Goal: Information Seeking & Learning: Learn about a topic

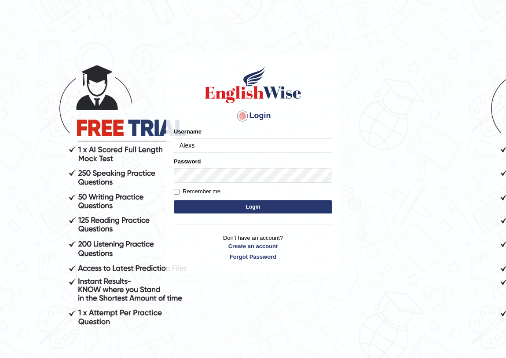
type input "Alexs"
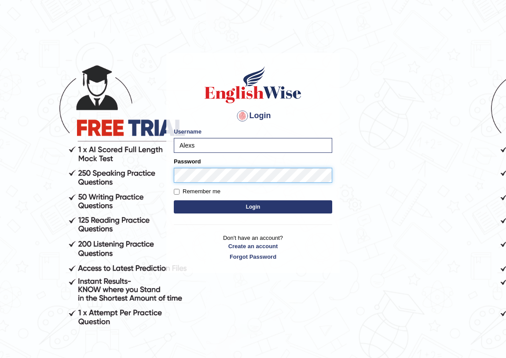
click at [174, 201] on button "Login" at bounding box center [253, 207] width 158 height 13
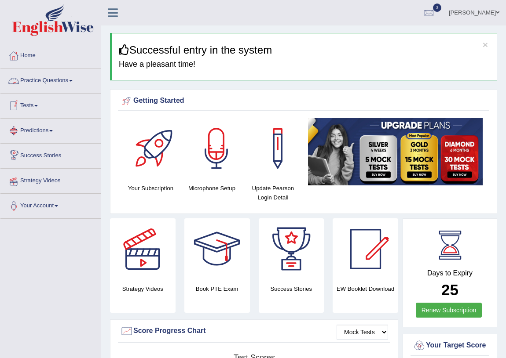
click at [34, 107] on link "Tests" at bounding box center [50, 105] width 100 height 22
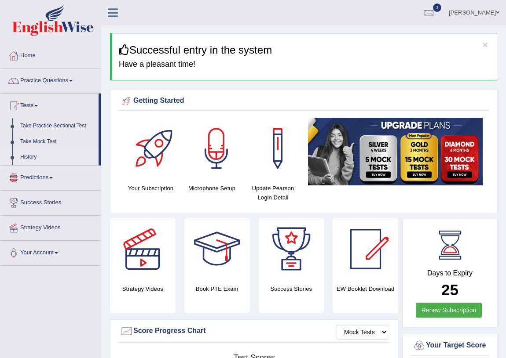
click at [32, 157] on link "History" at bounding box center [57, 158] width 82 height 16
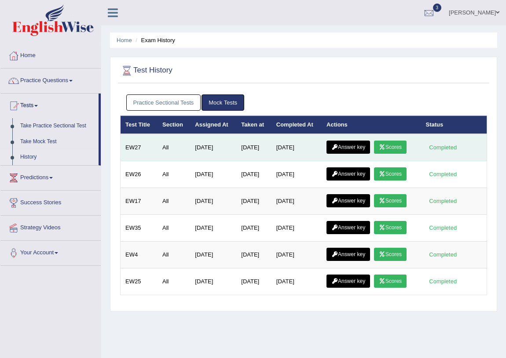
click at [385, 146] on icon at bounding box center [382, 147] width 7 height 5
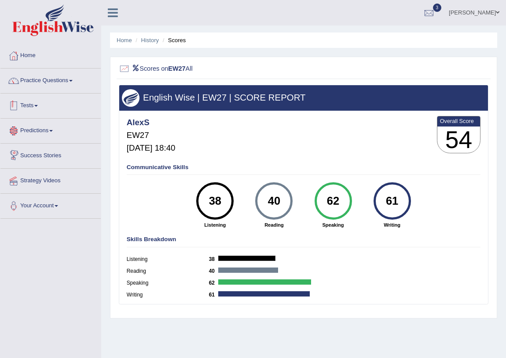
click at [35, 102] on link "Tests" at bounding box center [50, 105] width 100 height 22
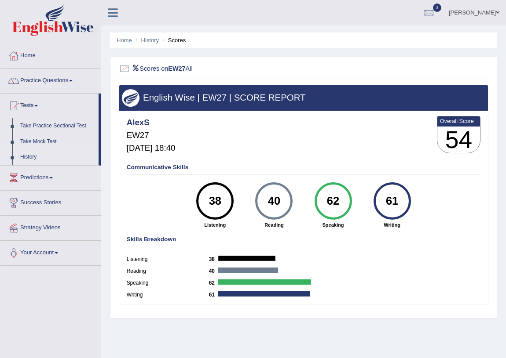
click at [33, 157] on link "History" at bounding box center [57, 158] width 82 height 16
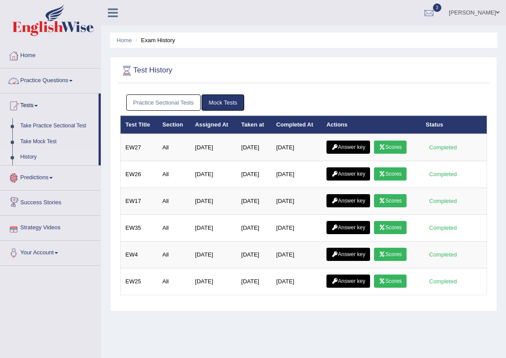
click at [54, 84] on link "Practice Questions" at bounding box center [50, 80] width 100 height 22
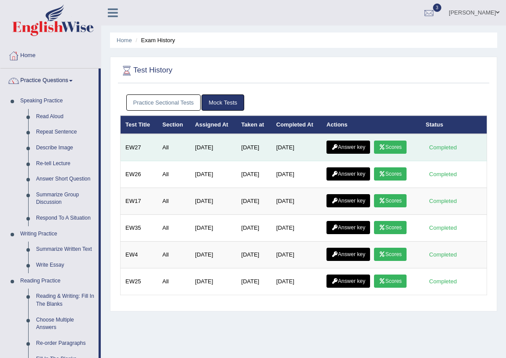
click at [395, 147] on link "Scores" at bounding box center [390, 147] width 33 height 13
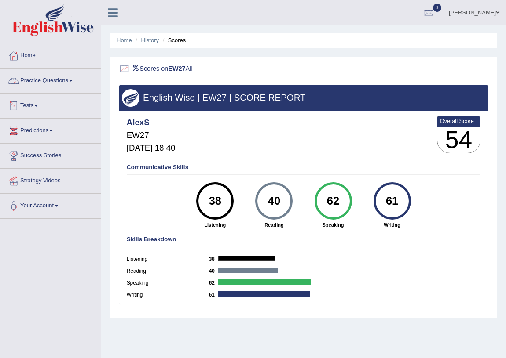
click at [58, 81] on link "Practice Questions" at bounding box center [50, 80] width 100 height 22
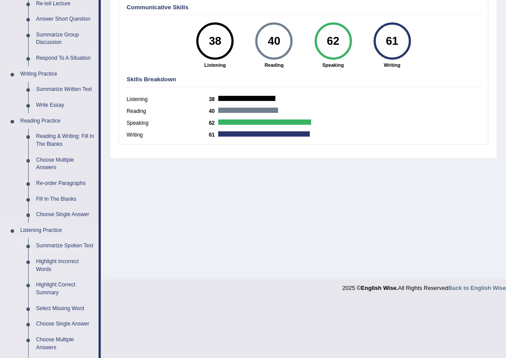
scroll to position [160, 0]
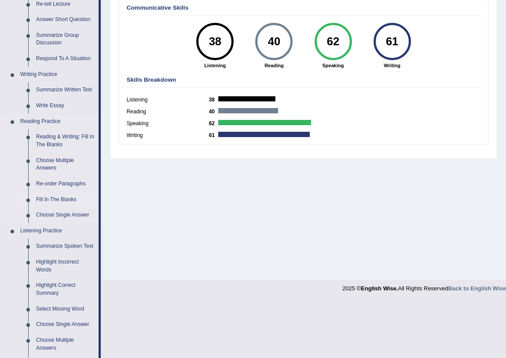
click at [51, 201] on link "Fill In The Blanks" at bounding box center [65, 200] width 66 height 16
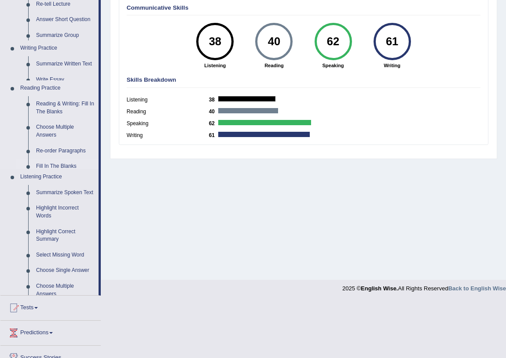
scroll to position [103, 0]
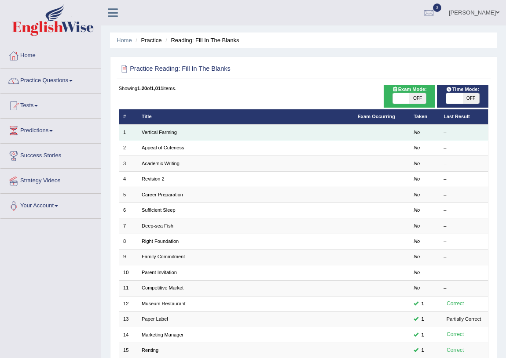
click at [148, 136] on td "Vertical Farming" at bounding box center [246, 132] width 216 height 15
click at [151, 132] on link "Vertical Farming" at bounding box center [159, 132] width 35 height 5
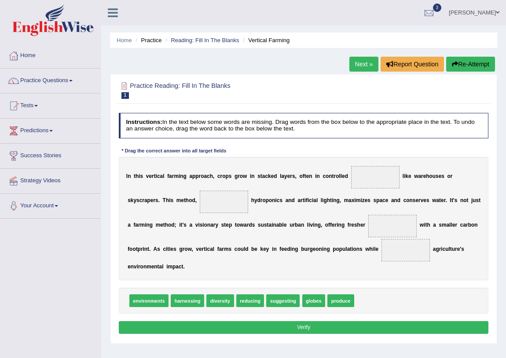
click at [153, 302] on span "environments" at bounding box center [148, 301] width 39 height 13
drag, startPoint x: 153, startPoint y: 302, endPoint x: 406, endPoint y: 170, distance: 284.7
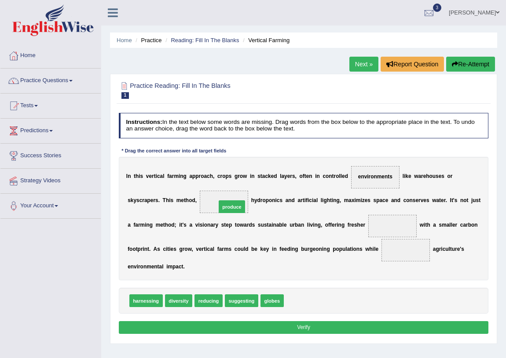
drag, startPoint x: 292, startPoint y: 299, endPoint x: 212, endPoint y: 189, distance: 135.8
drag, startPoint x: 182, startPoint y: 303, endPoint x: 431, endPoint y: 216, distance: 264.0
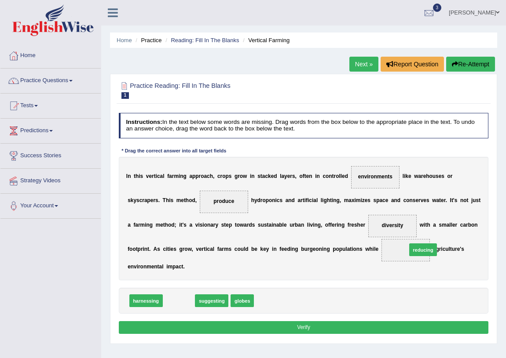
drag, startPoint x: 175, startPoint y: 300, endPoint x: 463, endPoint y: 241, distance: 293.4
click at [463, 241] on div "Instructions: In the text below some words are missing. Drag words from the box…" at bounding box center [303, 225] width 373 height 231
drag, startPoint x: 183, startPoint y: 298, endPoint x: 418, endPoint y: 245, distance: 241.8
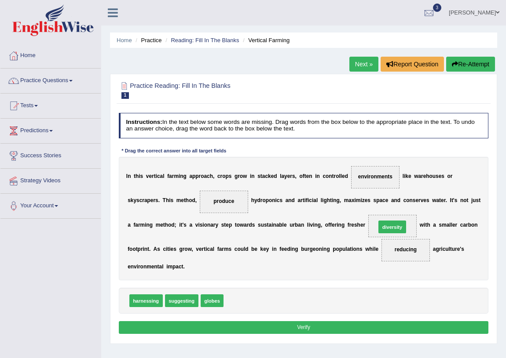
drag, startPoint x: 236, startPoint y: 301, endPoint x: 416, endPoint y: 214, distance: 199.3
click at [319, 328] on button "Verify" at bounding box center [304, 328] width 370 height 13
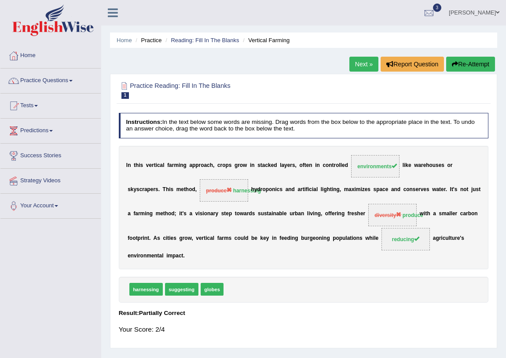
click at [359, 63] on link "Next »" at bounding box center [363, 64] width 29 height 15
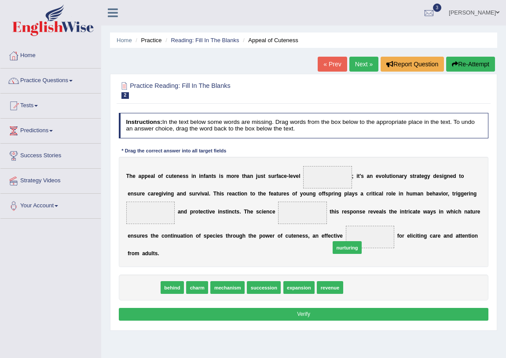
drag, startPoint x: 147, startPoint y: 284, endPoint x: 386, endPoint y: 237, distance: 243.8
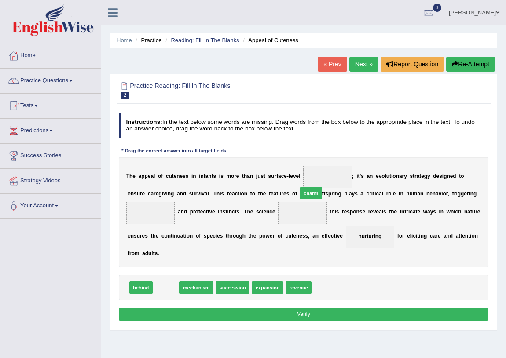
drag, startPoint x: 168, startPoint y: 287, endPoint x: 338, endPoint y: 176, distance: 203.7
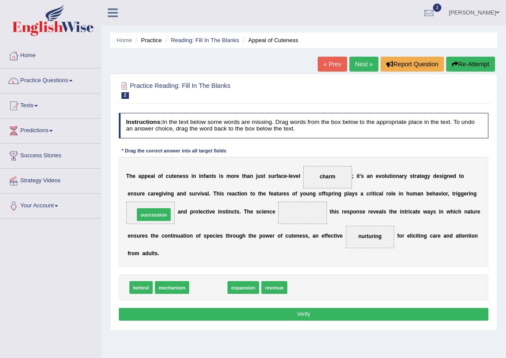
drag, startPoint x: 208, startPoint y: 292, endPoint x: 141, endPoint y: 204, distance: 110.5
drag, startPoint x: 213, startPoint y: 282, endPoint x: 318, endPoint y: 191, distance: 138.4
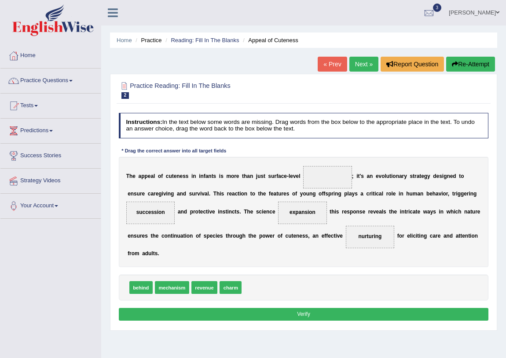
click at [267, 318] on button "Verify" at bounding box center [304, 314] width 370 height 13
drag, startPoint x: 226, startPoint y: 286, endPoint x: 338, endPoint y: 157, distance: 170.8
click at [267, 316] on button "Verify" at bounding box center [304, 314] width 370 height 13
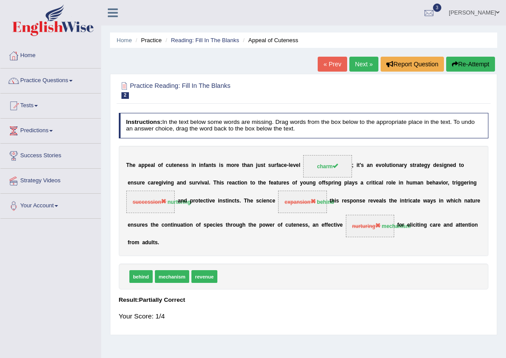
click at [358, 62] on link "Next »" at bounding box center [363, 64] width 29 height 15
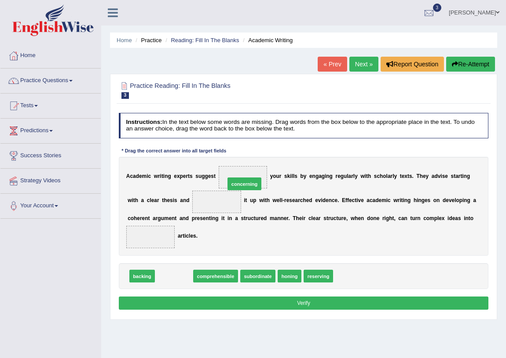
drag, startPoint x: 176, startPoint y: 275, endPoint x: 259, endPoint y: 167, distance: 136.5
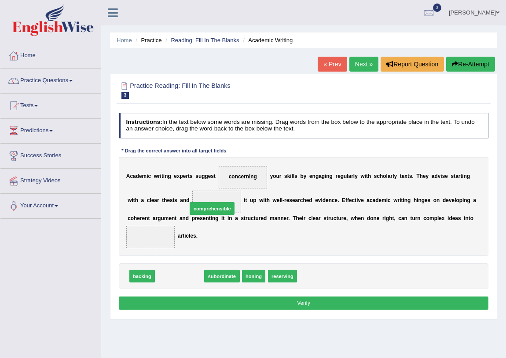
drag, startPoint x: 178, startPoint y: 277, endPoint x: 216, endPoint y: 197, distance: 88.3
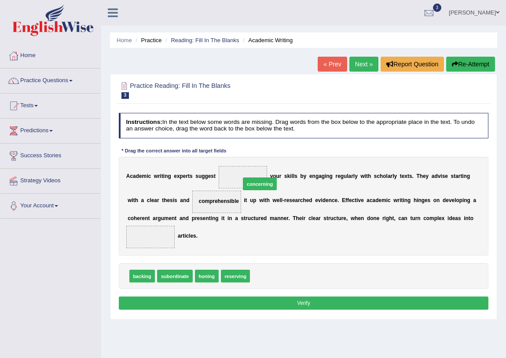
drag, startPoint x: 266, startPoint y: 277, endPoint x: 255, endPoint y: 168, distance: 109.2
drag, startPoint x: 236, startPoint y: 276, endPoint x: 130, endPoint y: 237, distance: 113.1
click at [218, 301] on button "Verify" at bounding box center [304, 303] width 370 height 13
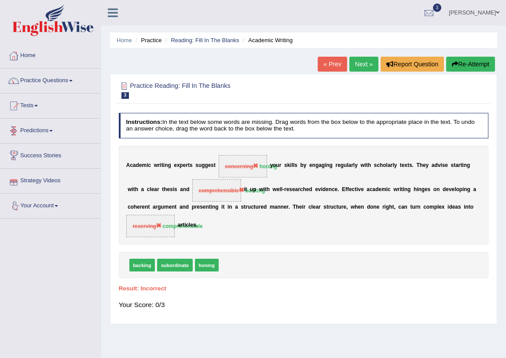
click at [357, 68] on link "Next »" at bounding box center [363, 64] width 29 height 15
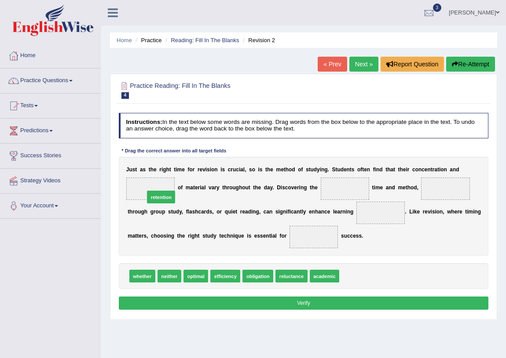
drag, startPoint x: 356, startPoint y: 277, endPoint x: 128, endPoint y: 183, distance: 247.0
drag, startPoint x: 227, startPoint y: 276, endPoint x: 365, endPoint y: 182, distance: 167.0
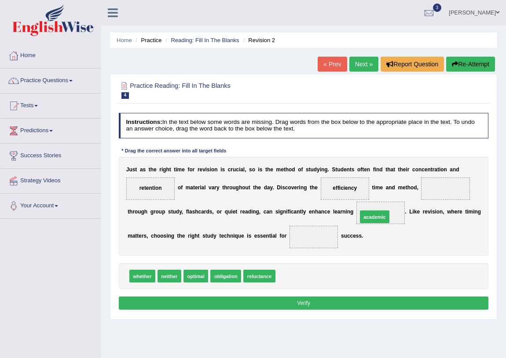
drag, startPoint x: 292, startPoint y: 277, endPoint x: 388, endPoint y: 207, distance: 119.6
drag, startPoint x: 286, startPoint y: 275, endPoint x: 337, endPoint y: 176, distance: 111.3
click at [306, 276] on div "whether neither optimal obligation reluctance" at bounding box center [304, 276] width 370 height 26
drag, startPoint x: 190, startPoint y: 277, endPoint x: 327, endPoint y: 231, distance: 143.8
drag, startPoint x: 379, startPoint y: 211, endPoint x: 302, endPoint y: 240, distance: 82.5
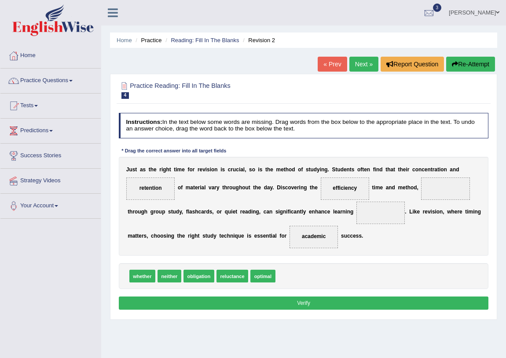
drag, startPoint x: 347, startPoint y: 185, endPoint x: 378, endPoint y: 205, distance: 37.3
click at [378, 205] on div "J u s t a s t h e r i g h t t i m e f o r r e v i s i o n i s c r u c i a l , s…" at bounding box center [304, 206] width 370 height 99
drag, startPoint x: 346, startPoint y: 186, endPoint x: 384, endPoint y: 216, distance: 48.8
drag, startPoint x: 235, startPoint y: 274, endPoint x: 359, endPoint y: 175, distance: 158.7
drag, startPoint x: 144, startPoint y: 277, endPoint x: 484, endPoint y: 174, distance: 354.7
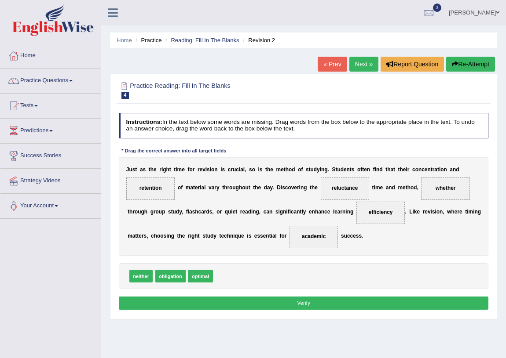
click at [342, 300] on button "Verify" at bounding box center [304, 303] width 370 height 13
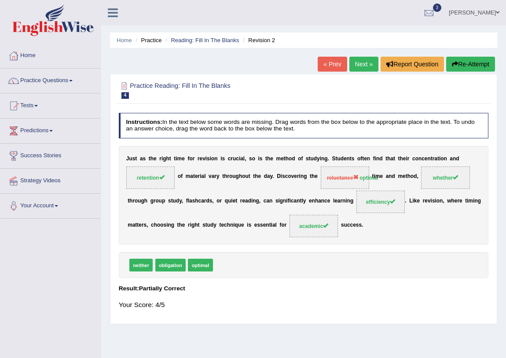
click at [359, 60] on link "Next »" at bounding box center [363, 64] width 29 height 15
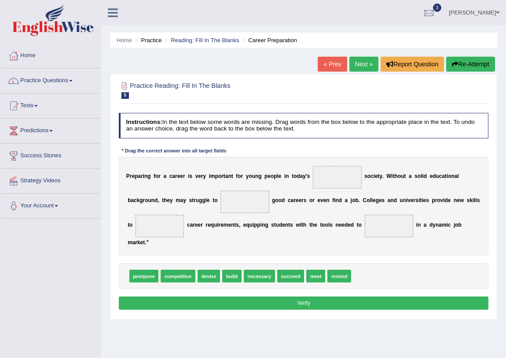
click at [295, 276] on span "succeed" at bounding box center [290, 276] width 27 height 13
drag, startPoint x: 295, startPoint y: 276, endPoint x: 344, endPoint y: 170, distance: 116.7
click at [343, 170] on span "succeed" at bounding box center [337, 177] width 49 height 22
drag, startPoint x: 180, startPoint y: 278, endPoint x: 369, endPoint y: 164, distance: 220.8
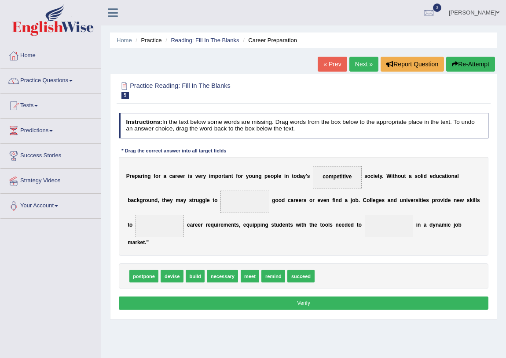
click at [325, 182] on span "competitive" at bounding box center [337, 177] width 49 height 22
drag, startPoint x: 195, startPoint y: 278, endPoint x: 252, endPoint y: 194, distance: 102.1
click at [252, 200] on span "build" at bounding box center [244, 202] width 49 height 22
drag, startPoint x: 201, startPoint y: 275, endPoint x: 158, endPoint y: 213, distance: 75.0
click at [199, 243] on div "P r e p a r i n g f o r a c a r e e r i s v e r y i m p o r t a n t f o r y o u…" at bounding box center [304, 206] width 370 height 99
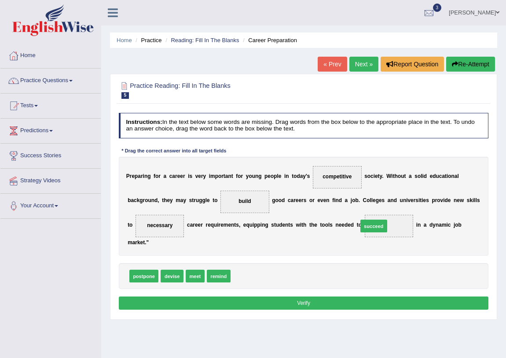
drag, startPoint x: 248, startPoint y: 274, endPoint x: 398, endPoint y: 216, distance: 161.1
click at [395, 224] on span "succeed" at bounding box center [388, 226] width 21 height 6
click at [367, 303] on button "Verify" at bounding box center [304, 303] width 370 height 13
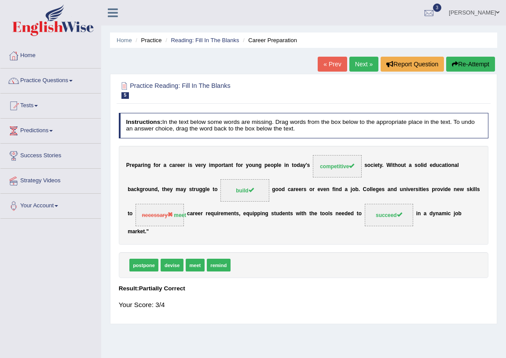
click at [360, 66] on link "Next »" at bounding box center [363, 64] width 29 height 15
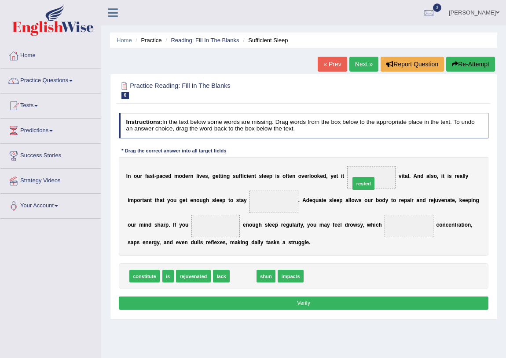
drag, startPoint x: 247, startPoint y: 278, endPoint x: 388, endPoint y: 169, distance: 178.8
click at [387, 173] on span "rested" at bounding box center [371, 177] width 49 height 22
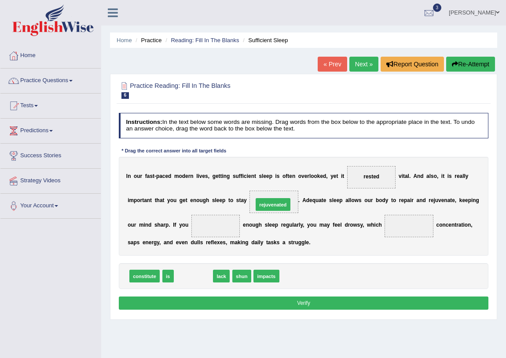
drag, startPoint x: 197, startPoint y: 277, endPoint x: 291, endPoint y: 193, distance: 126.1
click at [287, 210] on span "rejuvenated" at bounding box center [273, 202] width 49 height 22
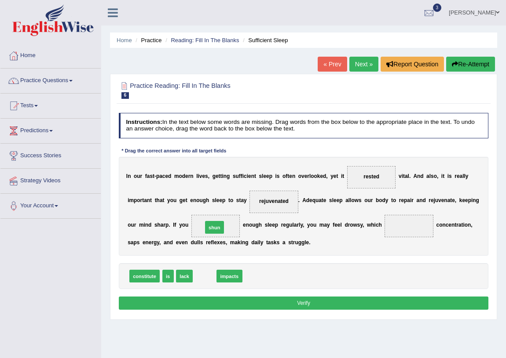
drag, startPoint x: 211, startPoint y: 273, endPoint x: 222, endPoint y: 216, distance: 58.7
click at [230, 219] on span "shun" at bounding box center [215, 226] width 49 height 22
drag, startPoint x: 183, startPoint y: 277, endPoint x: 422, endPoint y: 224, distance: 245.0
click at [422, 224] on span "lack" at bounding box center [408, 226] width 49 height 22
click at [277, 305] on button "Verify" at bounding box center [304, 303] width 370 height 13
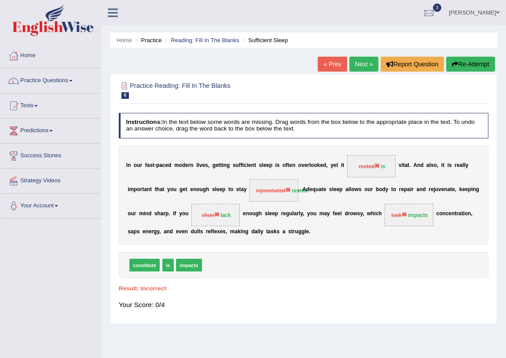
click at [356, 58] on link "Next »" at bounding box center [363, 64] width 29 height 15
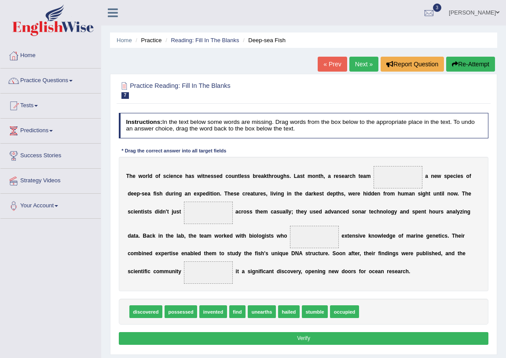
click at [143, 311] on span "discovered" at bounding box center [145, 312] width 33 height 13
drag, startPoint x: 143, startPoint y: 311, endPoint x: 423, endPoint y: 161, distance: 317.2
click at [413, 172] on span "discovered" at bounding box center [397, 177] width 49 height 22
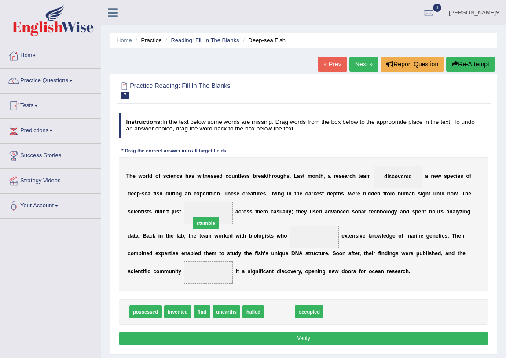
drag, startPoint x: 277, startPoint y: 310, endPoint x: 190, endPoint y: 205, distance: 135.9
click at [190, 205] on span "stumble" at bounding box center [208, 213] width 49 height 22
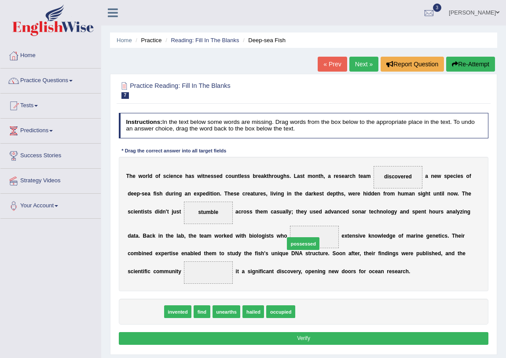
drag, startPoint x: 153, startPoint y: 312, endPoint x: 338, endPoint y: 232, distance: 202.1
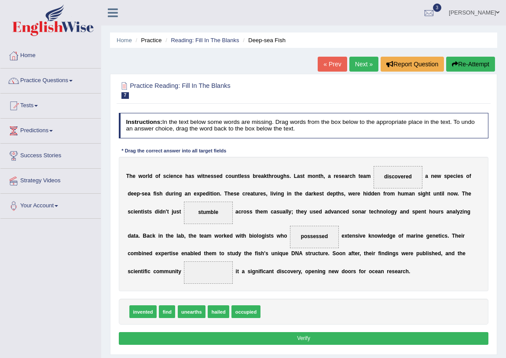
click at [336, 240] on span "possessed" at bounding box center [314, 237] width 49 height 22
drag, startPoint x: 220, startPoint y: 312, endPoint x: 213, endPoint y: 270, distance: 42.8
click at [316, 338] on button "Verify" at bounding box center [304, 339] width 370 height 13
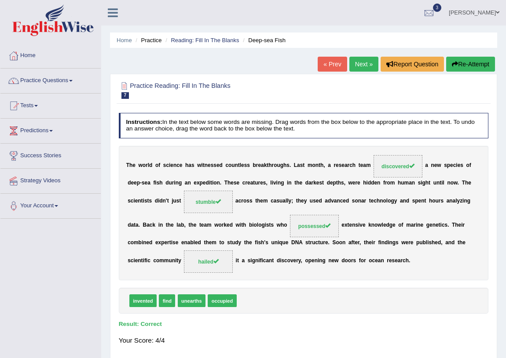
click at [354, 61] on link "Next »" at bounding box center [363, 64] width 29 height 15
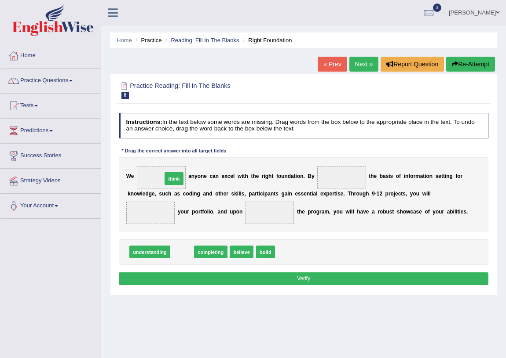
drag, startPoint x: 187, startPoint y: 251, endPoint x: 178, endPoint y: 164, distance: 86.7
click at [343, 179] on span at bounding box center [341, 177] width 49 height 22
drag, startPoint x: 196, startPoint y: 252, endPoint x: 376, endPoint y: 167, distance: 199.1
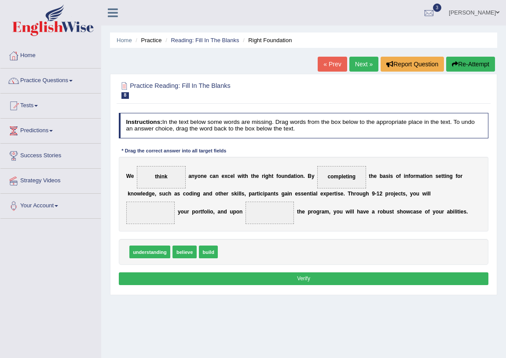
click at [359, 179] on span "completing" at bounding box center [341, 177] width 49 height 22
drag, startPoint x: 211, startPoint y: 249, endPoint x: 144, endPoint y: 210, distance: 77.1
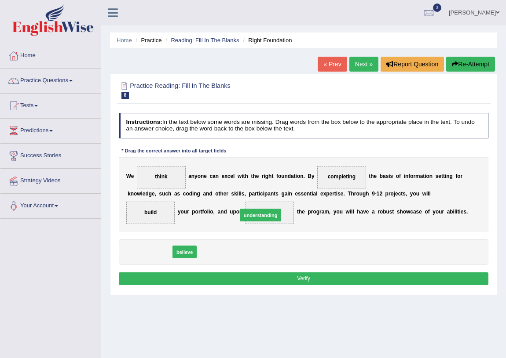
drag, startPoint x: 162, startPoint y: 258, endPoint x: 292, endPoint y: 214, distance: 137.4
click at [230, 274] on button "Verify" at bounding box center [304, 279] width 370 height 13
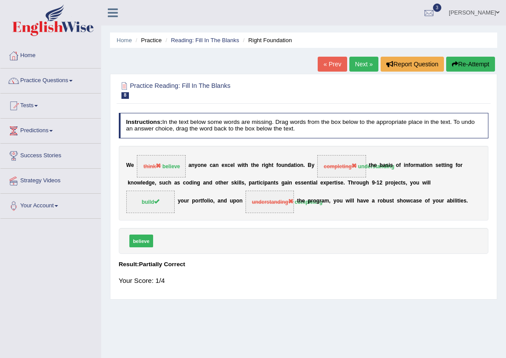
click at [361, 64] on link "Next »" at bounding box center [363, 64] width 29 height 15
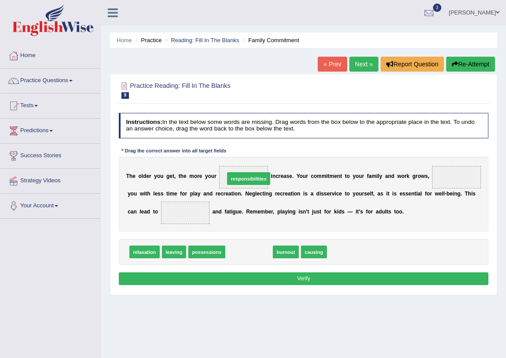
drag, startPoint x: 249, startPoint y: 247, endPoint x: 248, endPoint y: 161, distance: 86.6
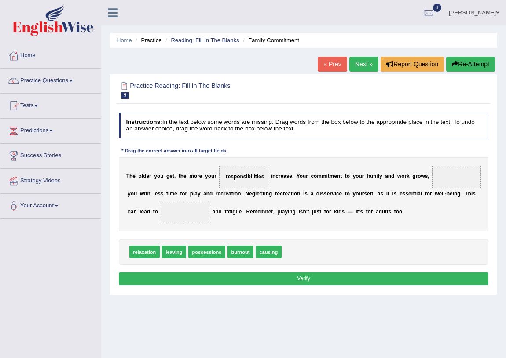
click at [403, 261] on div "relaxation leaving possessions burnout causing" at bounding box center [304, 252] width 370 height 26
drag, startPoint x: 246, startPoint y: 254, endPoint x: 493, endPoint y: 168, distance: 261.9
click at [421, 211] on div "T h e o l d e r y o u g e t , t h e m o r e y o u r responsibilities i n c r e …" at bounding box center [304, 194] width 370 height 75
drag, startPoint x: 455, startPoint y: 177, endPoint x: 146, endPoint y: 220, distance: 311.8
drag, startPoint x: 241, startPoint y: 255, endPoint x: 487, endPoint y: 167, distance: 262.0
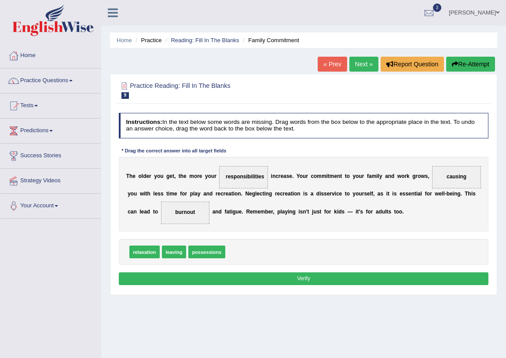
click at [462, 215] on div "T h e o l d e r y o u g e t , t h e m o r e y o u r responsibilities i n c r e …" at bounding box center [304, 194] width 370 height 75
click at [373, 277] on button "Verify" at bounding box center [304, 279] width 370 height 13
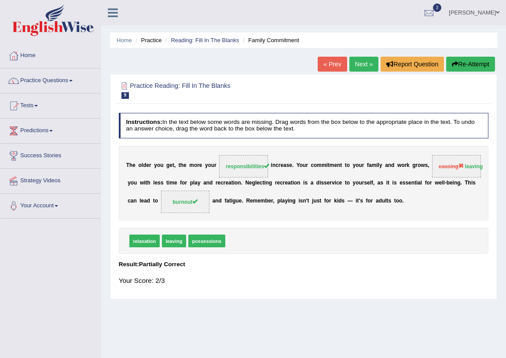
click at [366, 66] on link "Next »" at bounding box center [363, 64] width 29 height 15
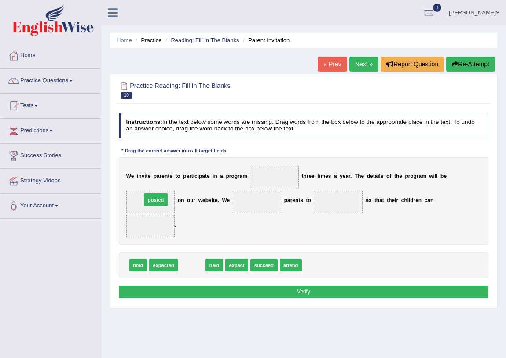
drag, startPoint x: 190, startPoint y: 265, endPoint x: 145, endPoint y: 194, distance: 84.3
click at [131, 201] on span "posted" at bounding box center [150, 202] width 49 height 22
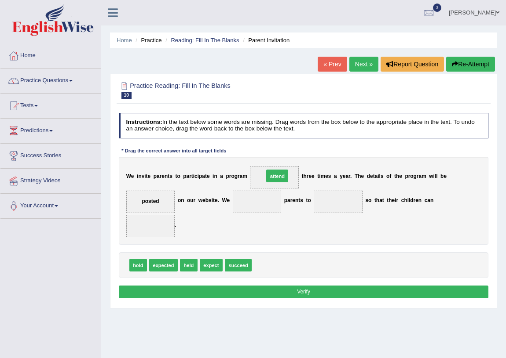
drag, startPoint x: 265, startPoint y: 268, endPoint x: 281, endPoint y: 162, distance: 106.7
click at [294, 189] on div "W e i n v i t e p a r e n t s t o p a r t i c i p a t e i n a p r o g r a m att…" at bounding box center [304, 201] width 370 height 88
drag, startPoint x: 211, startPoint y: 263, endPoint x: 260, endPoint y: 192, distance: 86.6
drag, startPoint x: 240, startPoint y: 266, endPoint x: 274, endPoint y: 174, distance: 97.6
click at [285, 175] on span "attend" at bounding box center [274, 177] width 49 height 22
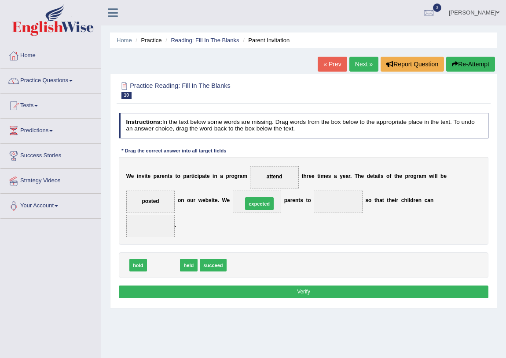
drag, startPoint x: 162, startPoint y: 261, endPoint x: 275, endPoint y: 189, distance: 134.0
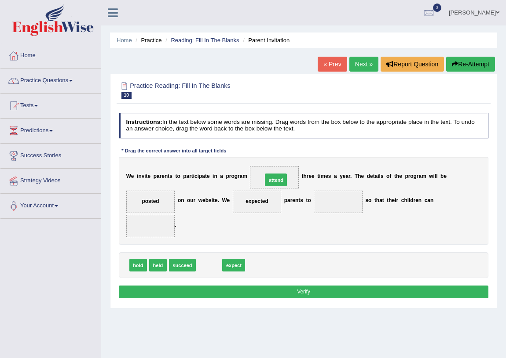
drag, startPoint x: 205, startPoint y: 263, endPoint x: 272, endPoint y: 163, distance: 120.5
click at [289, 179] on span "attend" at bounding box center [274, 177] width 49 height 22
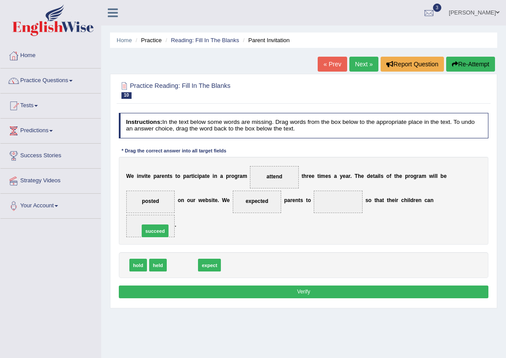
drag, startPoint x: 179, startPoint y: 268, endPoint x: 147, endPoint y: 227, distance: 52.0
click at [163, 229] on span "succeed" at bounding box center [150, 226] width 49 height 22
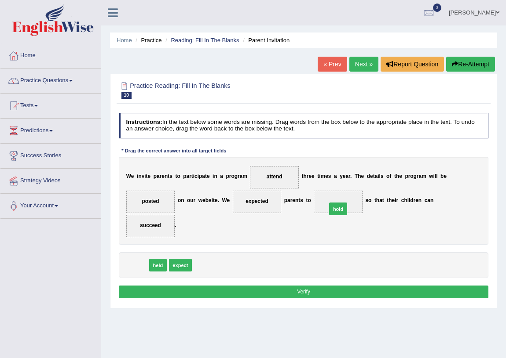
drag, startPoint x: 138, startPoint y: 262, endPoint x: 372, endPoint y: 195, distance: 242.9
click at [349, 202] on span "hold" at bounding box center [338, 202] width 49 height 22
click at [319, 291] on button "Verify" at bounding box center [304, 292] width 370 height 13
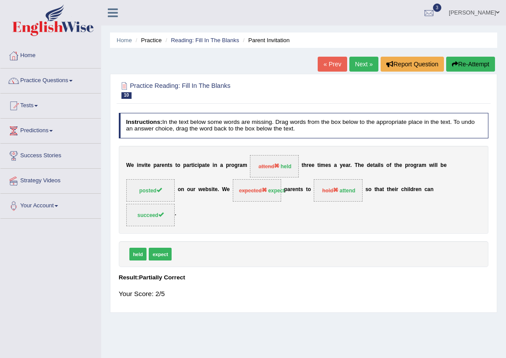
click at [357, 62] on link "Next »" at bounding box center [363, 64] width 29 height 15
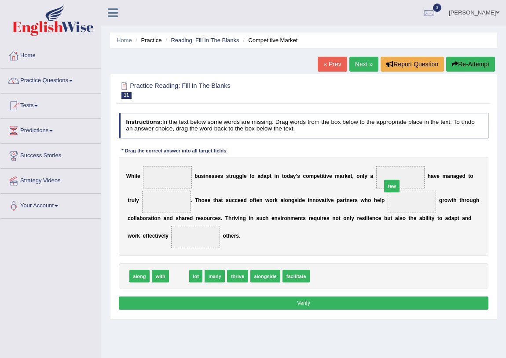
drag, startPoint x: 180, startPoint y: 278, endPoint x: 431, endPoint y: 172, distance: 272.0
click at [415, 176] on span "few" at bounding box center [400, 177] width 49 height 22
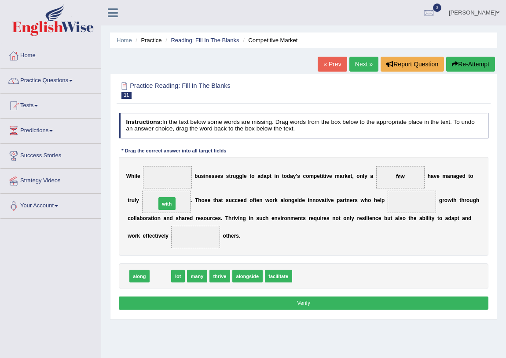
drag, startPoint x: 161, startPoint y: 273, endPoint x: 169, endPoint y: 187, distance: 86.1
click at [180, 200] on span "with" at bounding box center [166, 202] width 49 height 22
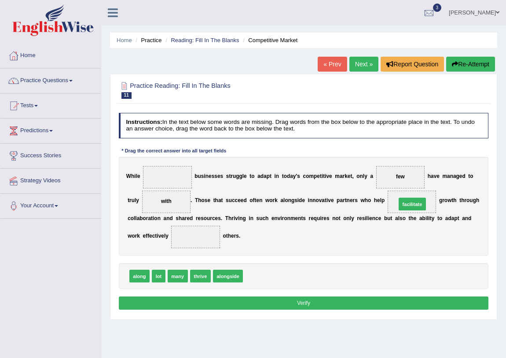
drag, startPoint x: 255, startPoint y: 277, endPoint x: 435, endPoint y: 192, distance: 199.5
click at [425, 207] on span "facilitate" at bounding box center [411, 202] width 49 height 22
drag, startPoint x: 250, startPoint y: 277, endPoint x: 409, endPoint y: 161, distance: 196.1
click at [419, 191] on span "facilitate" at bounding box center [411, 202] width 49 height 22
click at [196, 239] on span at bounding box center [195, 237] width 49 height 22
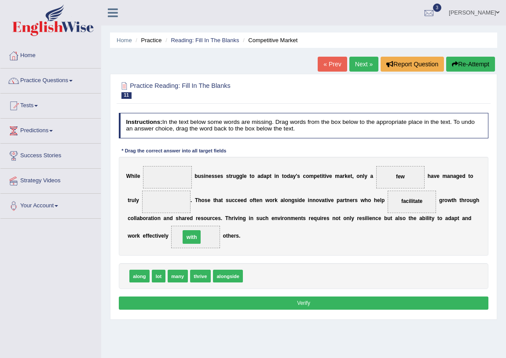
drag, startPoint x: 167, startPoint y: 199, endPoint x: 197, endPoint y: 242, distance: 52.1
click at [245, 249] on div "W h i l e b u s i n e s s e s s t r u g g l e t o a d a p t i n t o d a y ' s c…" at bounding box center [304, 206] width 370 height 99
drag, startPoint x: 177, startPoint y: 277, endPoint x: 171, endPoint y: 166, distance: 111.0
click at [181, 174] on span "many" at bounding box center [167, 177] width 49 height 22
drag, startPoint x: 180, startPoint y: 278, endPoint x: 172, endPoint y: 194, distance: 84.4
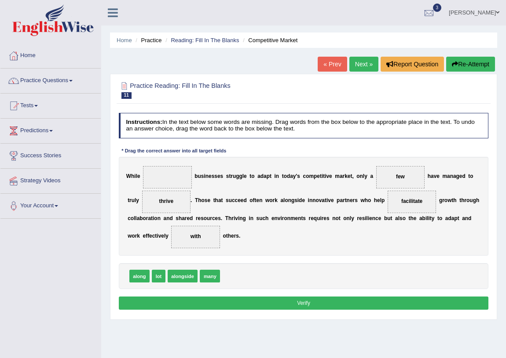
click at [183, 195] on span "thrive" at bounding box center [166, 202] width 49 height 22
drag, startPoint x: 209, startPoint y: 274, endPoint x: 169, endPoint y: 163, distance: 117.7
click at [179, 177] on span "many" at bounding box center [167, 177] width 49 height 22
click at [313, 303] on button "Verify" at bounding box center [304, 303] width 370 height 13
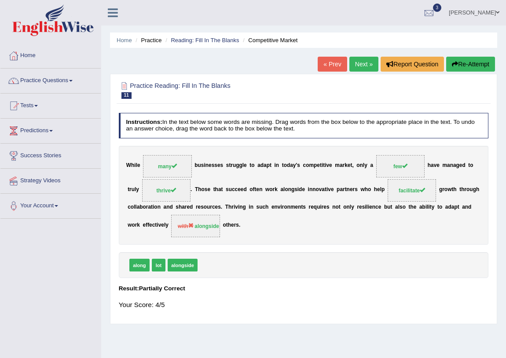
click at [365, 63] on link "Next »" at bounding box center [363, 64] width 29 height 15
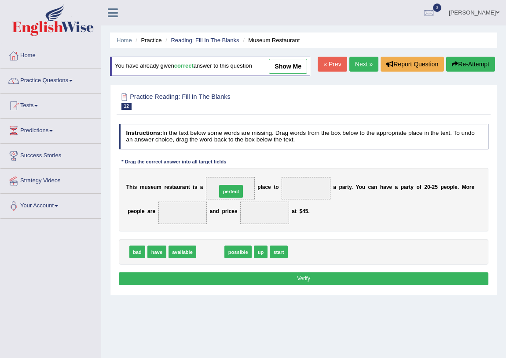
drag, startPoint x: 213, startPoint y: 267, endPoint x: 238, endPoint y: 195, distance: 75.7
click at [246, 199] on span "perfect" at bounding box center [230, 188] width 49 height 22
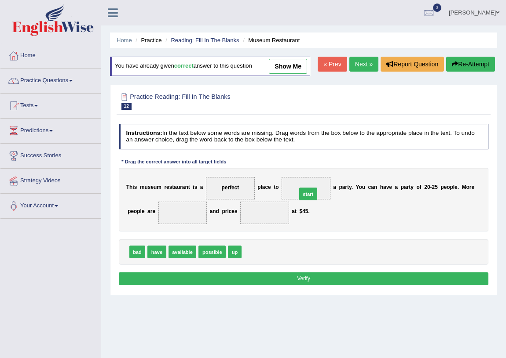
drag, startPoint x: 254, startPoint y: 269, endPoint x: 319, endPoint y: 201, distance: 94.3
click at [322, 200] on span "start" at bounding box center [305, 188] width 49 height 22
drag, startPoint x: 181, startPoint y: 268, endPoint x: 184, endPoint y: 225, distance: 43.7
click at [200, 224] on span "available" at bounding box center [182, 213] width 49 height 22
drag, startPoint x: 202, startPoint y: 265, endPoint x: 270, endPoint y: 224, distance: 79.4
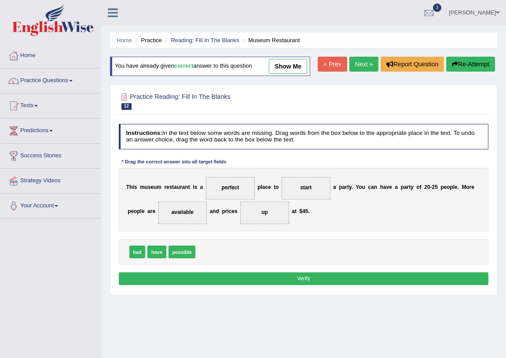
click at [276, 224] on span "up" at bounding box center [264, 213] width 49 height 22
click at [273, 285] on button "Verify" at bounding box center [304, 279] width 370 height 13
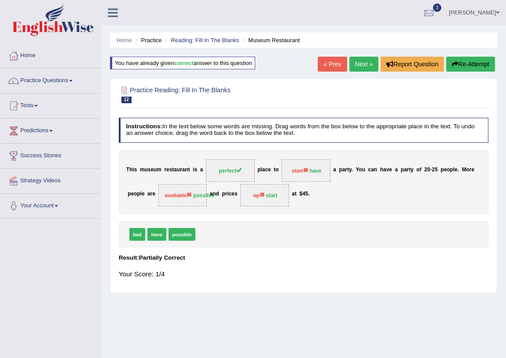
click at [360, 63] on link "Next »" at bounding box center [363, 64] width 29 height 15
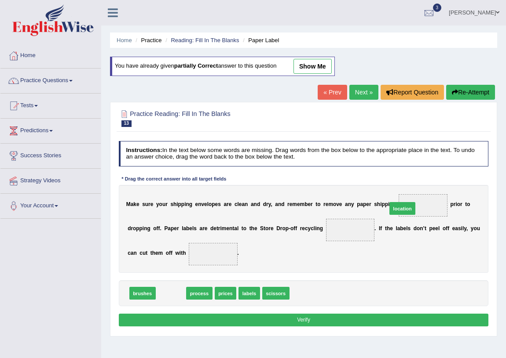
drag, startPoint x: 170, startPoint y: 296, endPoint x: 442, endPoint y: 196, distance: 290.0
click at [437, 215] on span "location" at bounding box center [422, 205] width 49 height 22
drag, startPoint x: 172, startPoint y: 295, endPoint x: 377, endPoint y: 223, distance: 217.8
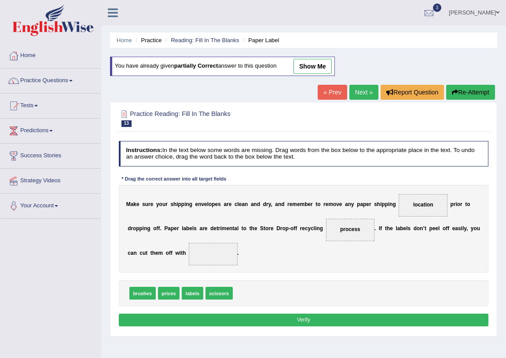
click at [369, 239] on span "process" at bounding box center [350, 230] width 49 height 22
drag, startPoint x: 218, startPoint y: 292, endPoint x: 213, endPoint y: 251, distance: 41.1
click at [298, 259] on div "M a k e s u r e y o u r s h i p p i n g e n v e l o p e s a r e c l e a n a n d…" at bounding box center [304, 229] width 370 height 88
click at [321, 318] on button "Verify" at bounding box center [304, 320] width 370 height 13
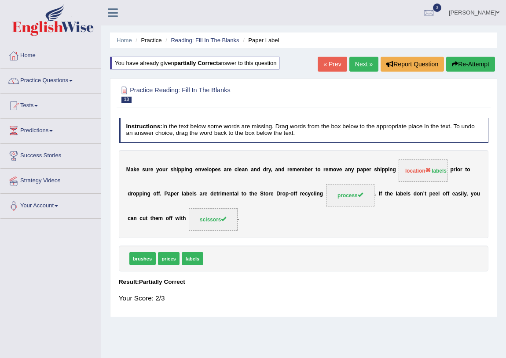
click at [359, 62] on link "Next »" at bounding box center [363, 64] width 29 height 15
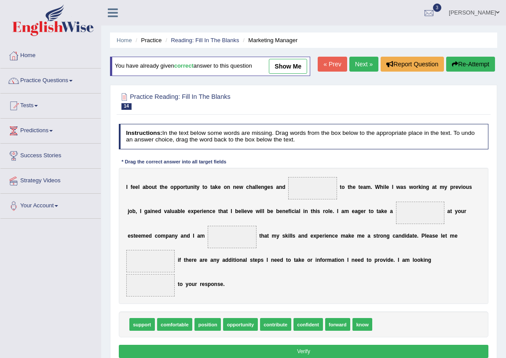
scroll to position [103, 0]
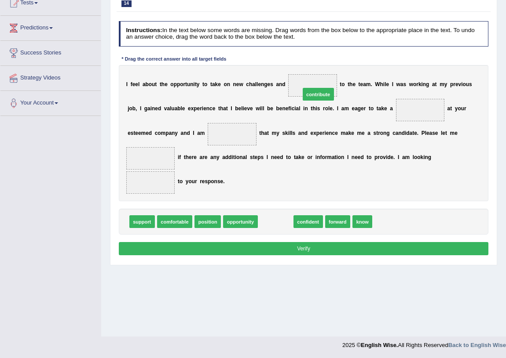
drag, startPoint x: 280, startPoint y: 237, endPoint x: 330, endPoint y: 86, distance: 159.0
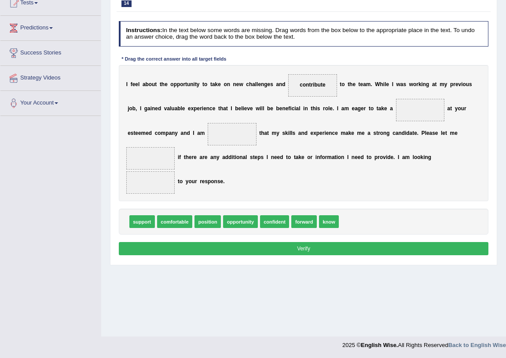
click at [334, 97] on span "contribute" at bounding box center [312, 85] width 49 height 22
drag, startPoint x: 206, startPoint y: 238, endPoint x: 435, endPoint y: 116, distance: 259.9
click at [437, 121] on span "position" at bounding box center [420, 110] width 49 height 22
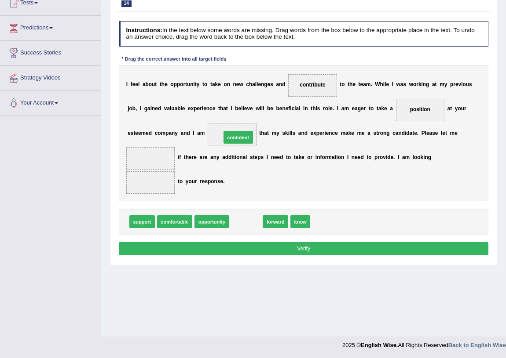
drag, startPoint x: 252, startPoint y: 238, endPoint x: 243, endPoint y: 139, distance: 99.8
click at [254, 146] on span "confident" at bounding box center [232, 134] width 49 height 22
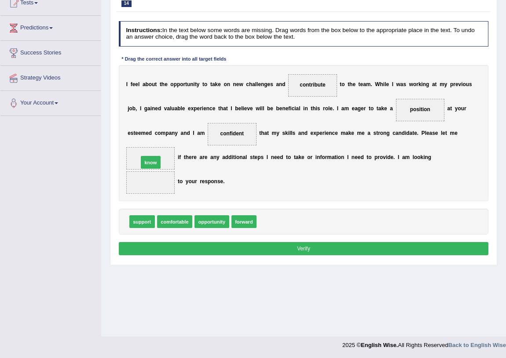
drag, startPoint x: 271, startPoint y: 238, endPoint x: 132, endPoint y: 167, distance: 155.8
click at [129, 170] on span "know" at bounding box center [150, 158] width 49 height 22
drag, startPoint x: 245, startPoint y: 233, endPoint x: 135, endPoint y: 197, distance: 115.7
click at [166, 194] on span "forward" at bounding box center [150, 183] width 49 height 22
click at [273, 255] on button "Verify" at bounding box center [304, 248] width 370 height 13
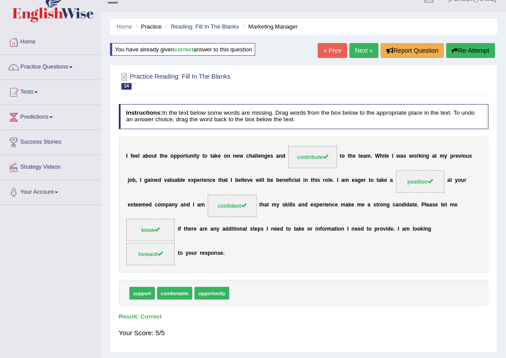
scroll to position [0, 0]
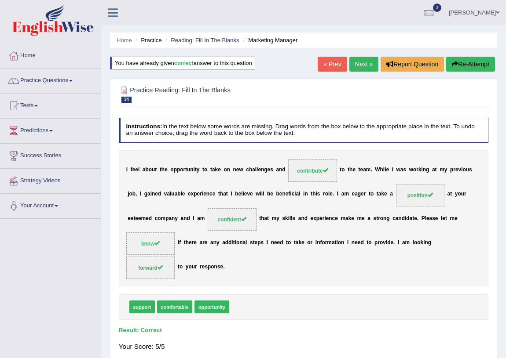
click at [365, 65] on link "Next »" at bounding box center [363, 64] width 29 height 15
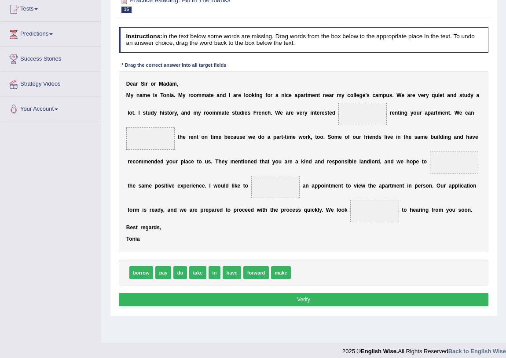
scroll to position [103, 0]
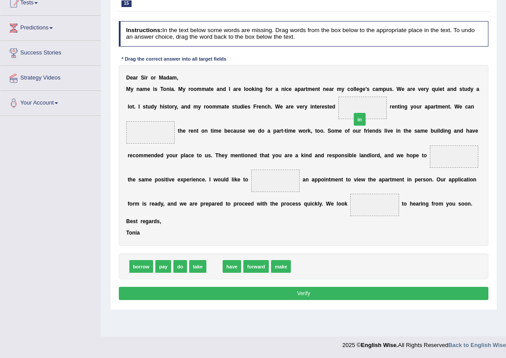
drag, startPoint x: 213, startPoint y: 283, endPoint x: 384, endPoint y: 110, distance: 243.2
click at [381, 119] on span "in" at bounding box center [362, 108] width 49 height 22
drag, startPoint x: 164, startPoint y: 285, endPoint x: 158, endPoint y: 136, distance: 148.3
click at [161, 144] on span "pay" at bounding box center [150, 132] width 49 height 22
drag, startPoint x: 200, startPoint y: 284, endPoint x: 487, endPoint y: 158, distance: 313.5
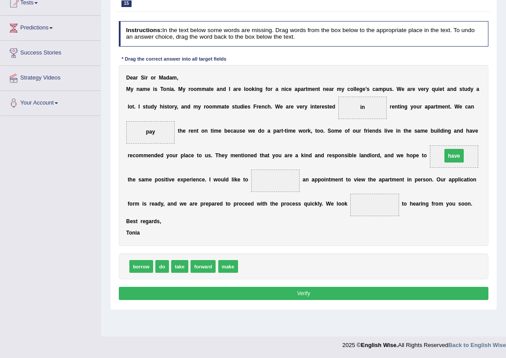
click at [469, 168] on span "have" at bounding box center [454, 157] width 49 height 22
drag, startPoint x: 227, startPoint y: 283, endPoint x: 280, endPoint y: 185, distance: 111.8
click at [289, 192] on span "make" at bounding box center [275, 181] width 49 height 22
drag, startPoint x: 206, startPoint y: 281, endPoint x: 393, endPoint y: 212, distance: 199.3
click at [413, 225] on div "D e a r S i r o r M a d a m , M y n a m e i s T o n i a . M y r o o m m a t e a…" at bounding box center [304, 156] width 370 height 182
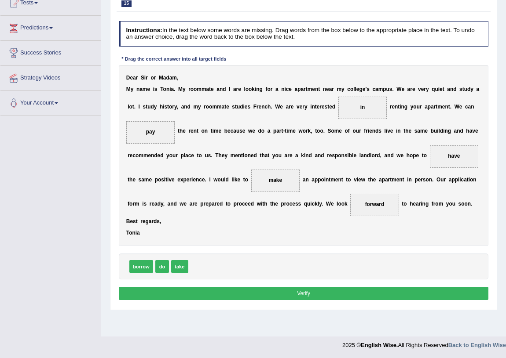
click at [271, 300] on button "Verify" at bounding box center [304, 293] width 370 height 13
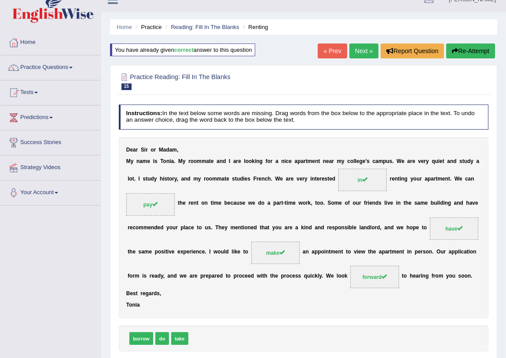
scroll to position [0, 0]
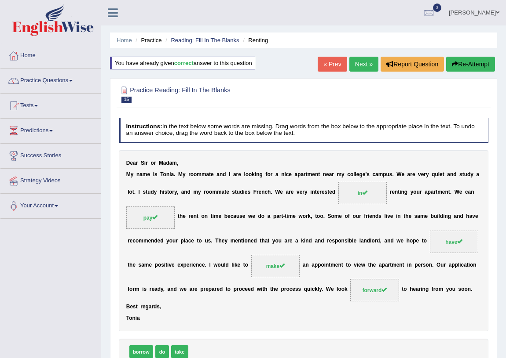
click at [365, 55] on div "Home Practice Reading: Fill In The Blanks Renting You have already given correc…" at bounding box center [303, 220] width 405 height 440
click at [363, 59] on link "Next »" at bounding box center [363, 64] width 29 height 15
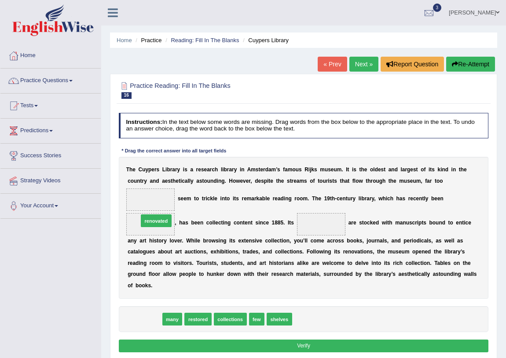
drag, startPoint x: 145, startPoint y: 321, endPoint x: 159, endPoint y: 205, distance: 116.9
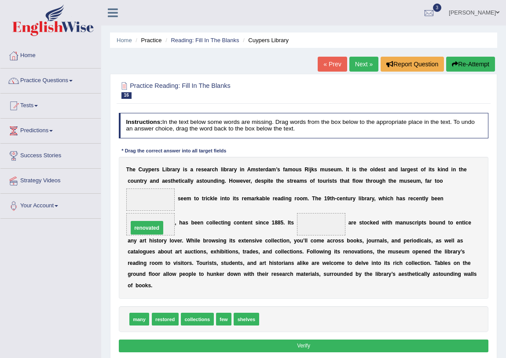
drag, startPoint x: 162, startPoint y: 201, endPoint x: 157, endPoint y: 235, distance: 34.2
click at [168, 233] on span "renovated" at bounding box center [150, 224] width 49 height 22
drag, startPoint x: 246, startPoint y: 321, endPoint x: 334, endPoint y: 219, distance: 134.8
click at [334, 222] on span "shelves" at bounding box center [321, 224] width 49 height 22
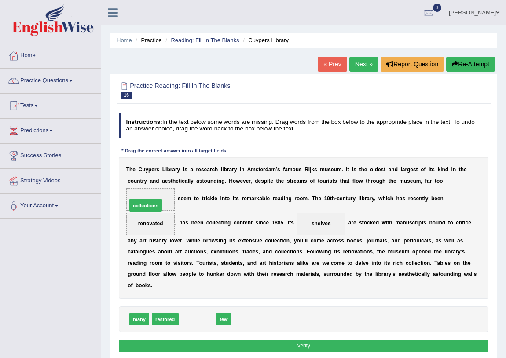
drag, startPoint x: 199, startPoint y: 320, endPoint x: 138, endPoint y: 186, distance: 147.2
click at [174, 203] on span "collections" at bounding box center [150, 200] width 49 height 22
click at [306, 345] on button "Verify" at bounding box center [304, 346] width 370 height 13
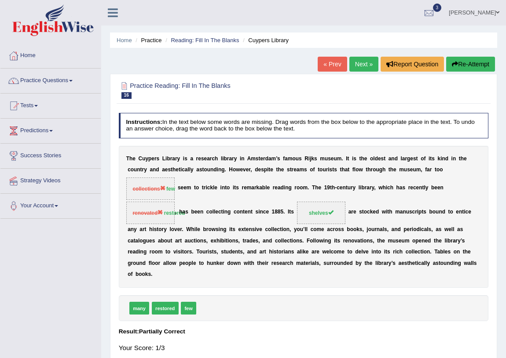
click at [362, 69] on link "Next »" at bounding box center [363, 64] width 29 height 15
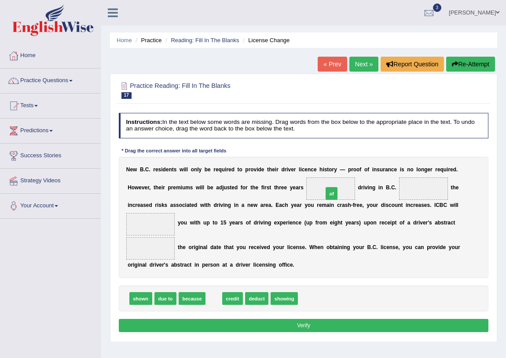
drag, startPoint x: 214, startPoint y: 299, endPoint x: 353, endPoint y: 174, distance: 186.2
click at [346, 189] on span "of" at bounding box center [330, 189] width 49 height 22
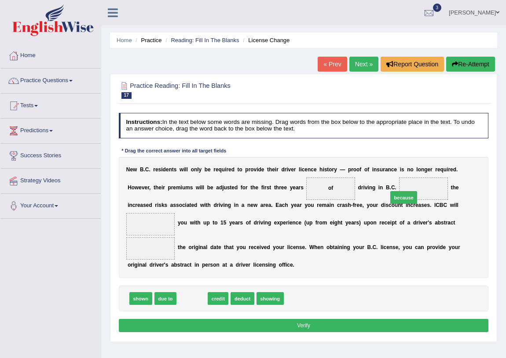
drag, startPoint x: 194, startPoint y: 298, endPoint x: 443, endPoint y: 179, distance: 276.0
click at [440, 190] on span "because" at bounding box center [423, 189] width 49 height 22
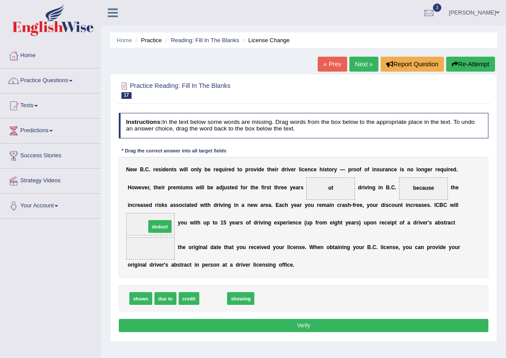
drag, startPoint x: 219, startPoint y: 297, endPoint x: 156, endPoint y: 212, distance: 105.6
click at [164, 233] on span "deduct" at bounding box center [150, 224] width 49 height 22
drag, startPoint x: 143, startPoint y: 300, endPoint x: 146, endPoint y: 293, distance: 8.1
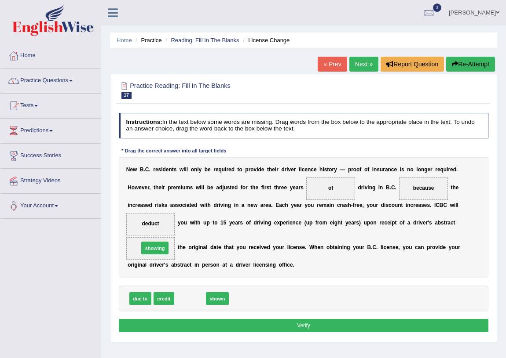
drag, startPoint x: 193, startPoint y: 300, endPoint x: 151, endPoint y: 239, distance: 73.3
drag, startPoint x: 218, startPoint y: 298, endPoint x: 149, endPoint y: 218, distance: 106.1
drag, startPoint x: 163, startPoint y: 227, endPoint x: 168, endPoint y: 230, distance: 6.0
click at [164, 227] on span "deduct" at bounding box center [150, 224] width 49 height 22
click at [287, 324] on button "Verify" at bounding box center [304, 325] width 370 height 13
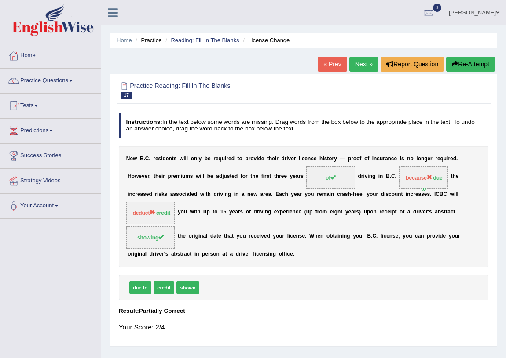
click at [361, 62] on link "Next »" at bounding box center [363, 64] width 29 height 15
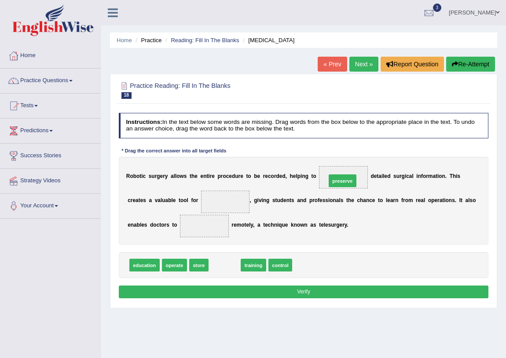
drag, startPoint x: 220, startPoint y: 266, endPoint x: 359, endPoint y: 167, distance: 170.5
click at [374, 193] on div "R o b o t i c s u r g e r y a l l o w s t h e e n t i r e p r o c e d u r e t o…" at bounding box center [304, 201] width 370 height 88
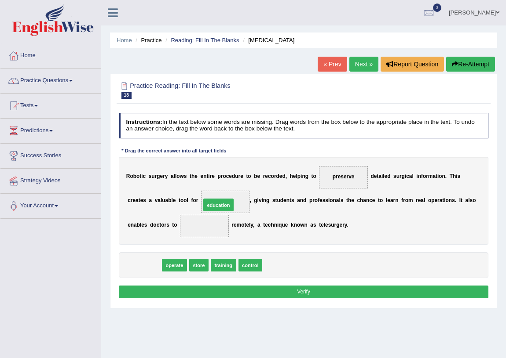
drag, startPoint x: 145, startPoint y: 264, endPoint x: 232, endPoint y: 193, distance: 112.2
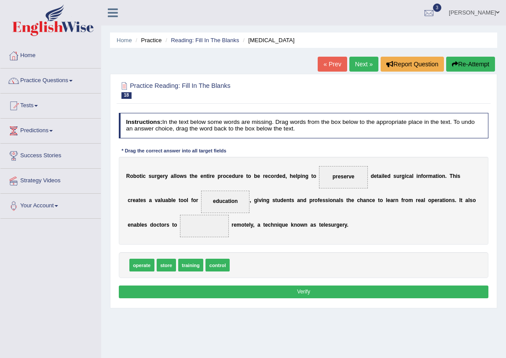
click at [266, 211] on div "R o b o t i c s u r g e r y a l l o w s t h e e n t i r e p r o c e d u r e t o…" at bounding box center [304, 201] width 370 height 88
drag, startPoint x: 194, startPoint y: 264, endPoint x: 212, endPoint y: 219, distance: 49.0
drag, startPoint x: 215, startPoint y: 267, endPoint x: 225, endPoint y: 189, distance: 79.3
click at [269, 252] on div "operate store control" at bounding box center [304, 265] width 370 height 26
click at [278, 287] on button "Verify" at bounding box center [304, 292] width 370 height 13
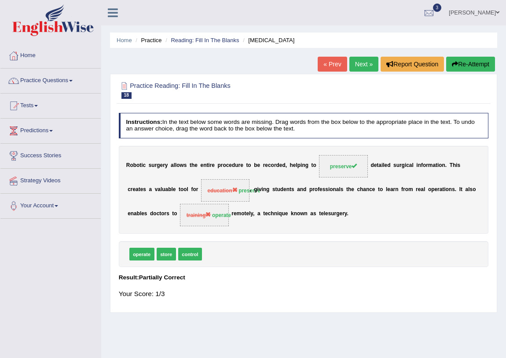
click at [497, 13] on span at bounding box center [498, 13] width 4 height 6
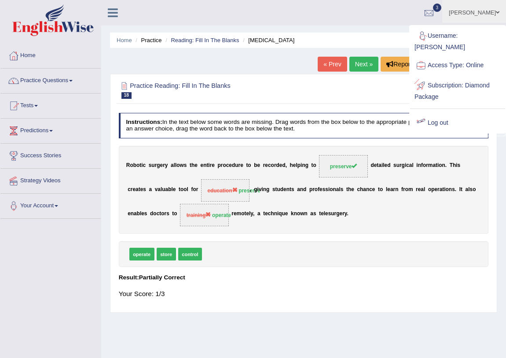
click at [440, 114] on link "Log out" at bounding box center [457, 123] width 95 height 20
